Goal: Information Seeking & Learning: Learn about a topic

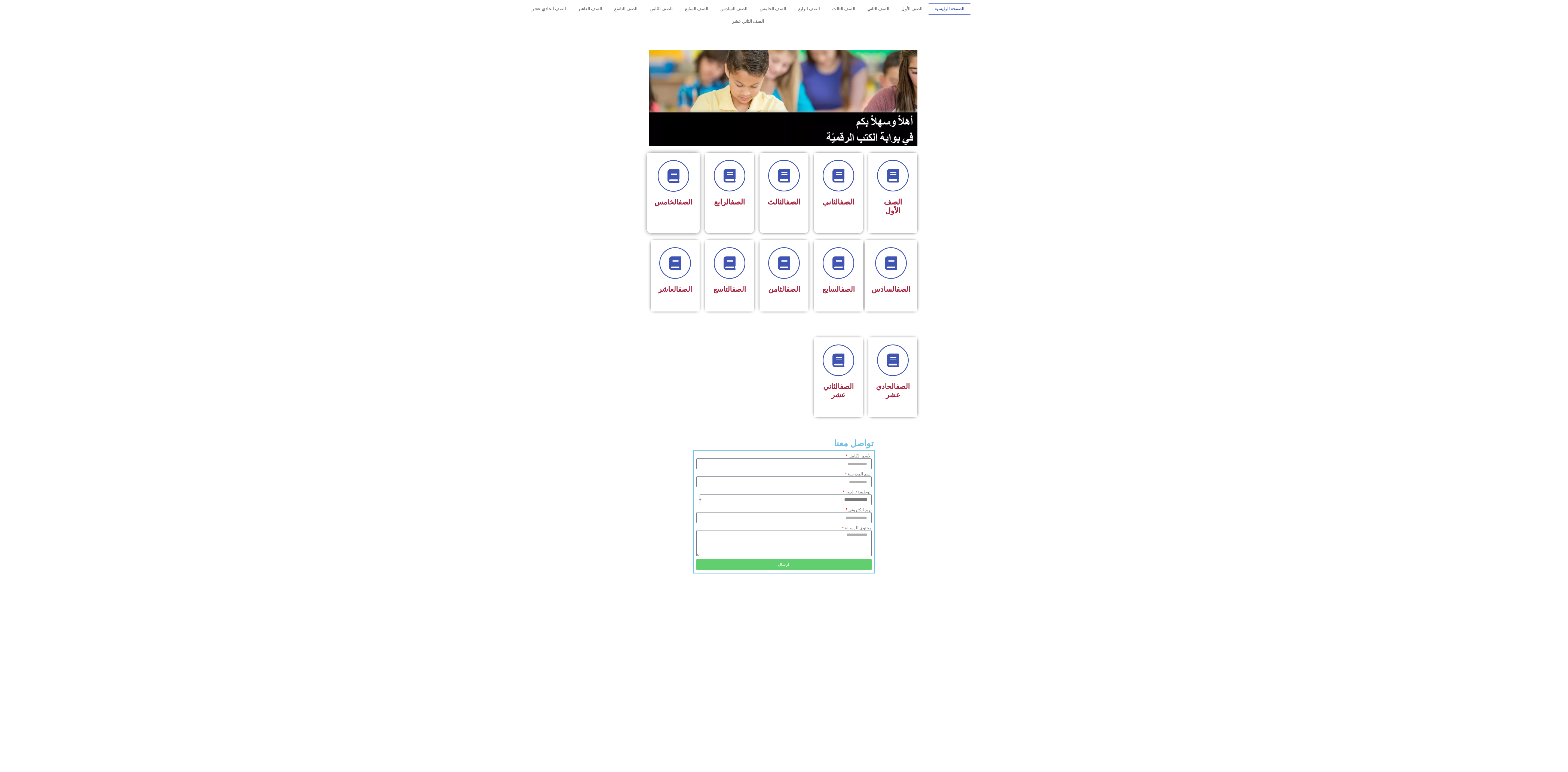
click at [653, 167] on div "الصف الخامس" at bounding box center [673, 189] width 52 height 72
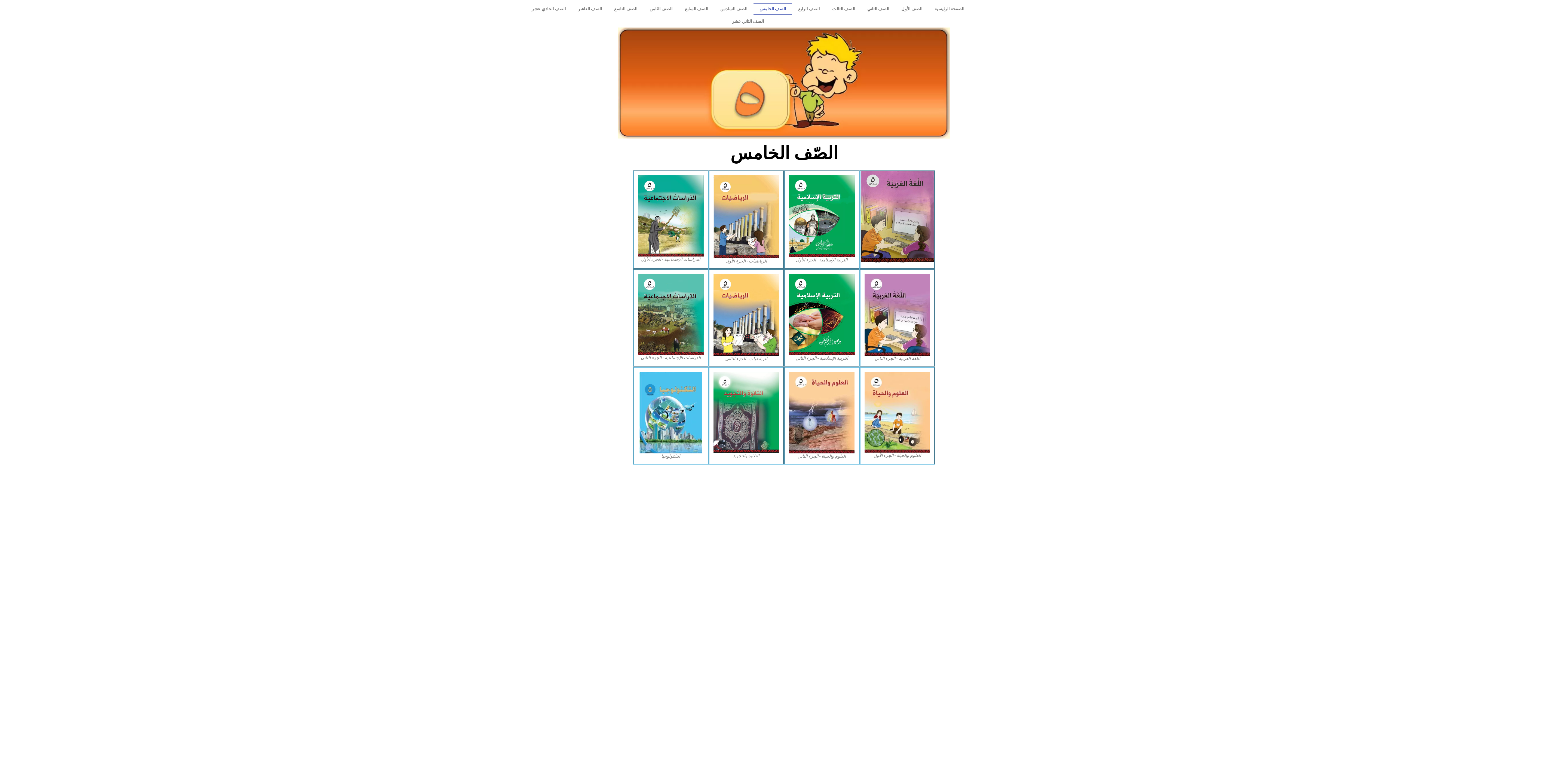
click at [892, 214] on img at bounding box center [897, 216] width 72 height 90
click at [883, 175] on img at bounding box center [897, 216] width 72 height 90
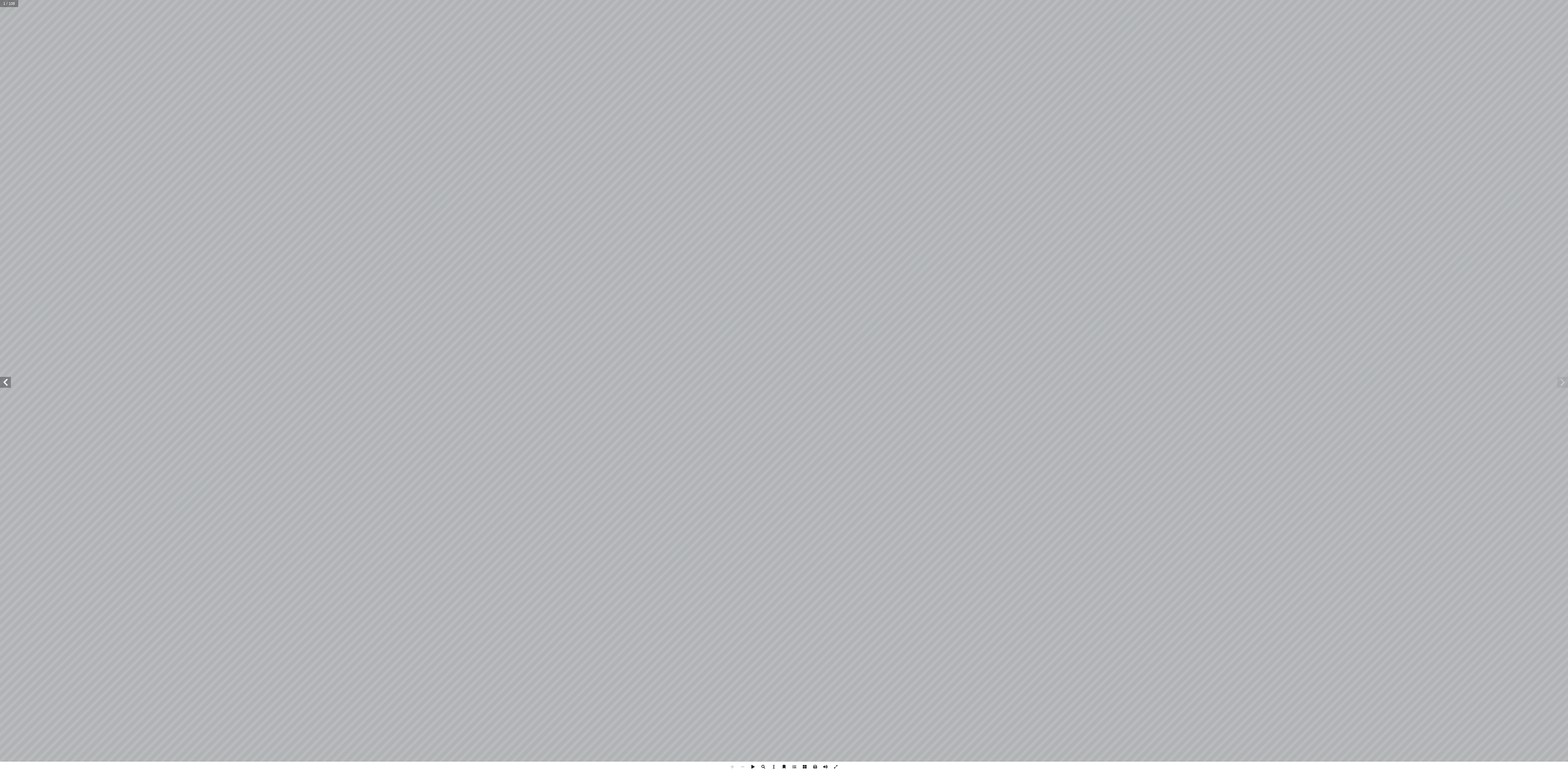
click at [5, 377] on span at bounding box center [5, 382] width 11 height 11
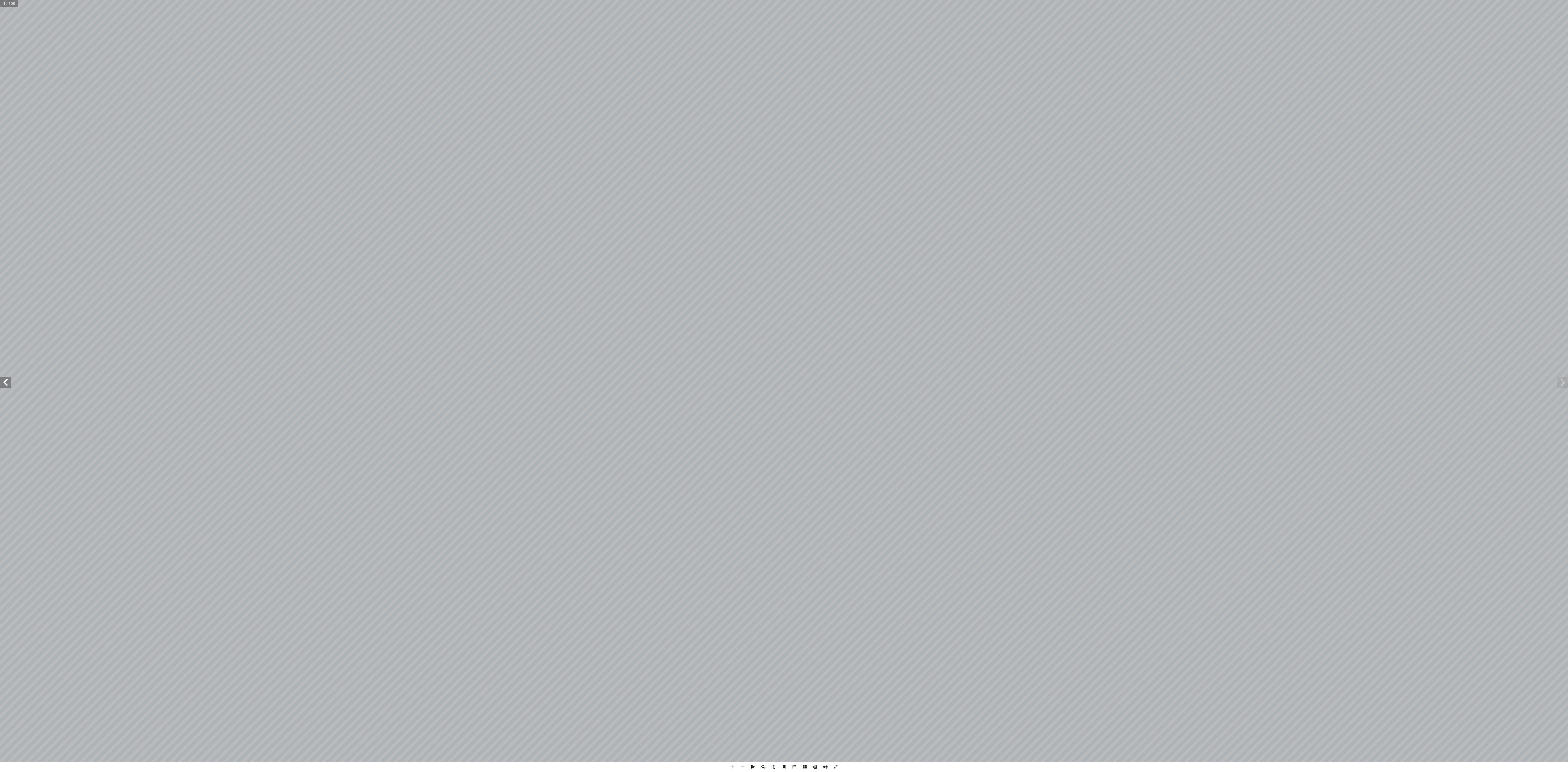
click at [5, 377] on span at bounding box center [5, 382] width 11 height 11
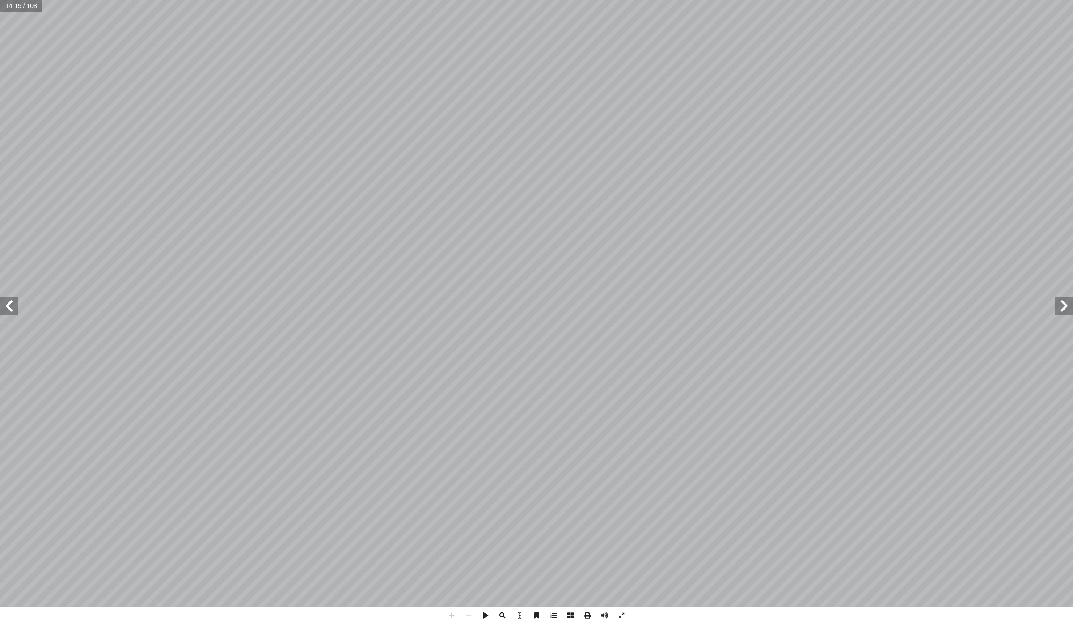
click at [453, 620] on span at bounding box center [451, 615] width 17 height 17
click at [11, 313] on span at bounding box center [9, 306] width 18 height 18
click at [451, 616] on span at bounding box center [451, 615] width 17 height 17
